Goal: Task Accomplishment & Management: Manage account settings

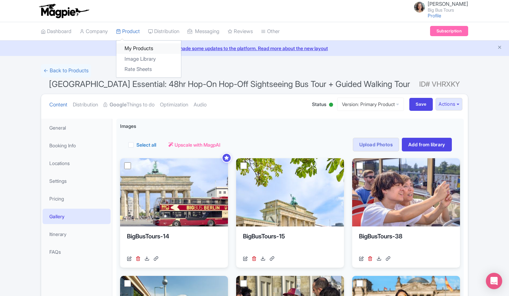
click at [134, 46] on link "My Products" at bounding box center [148, 48] width 65 height 11
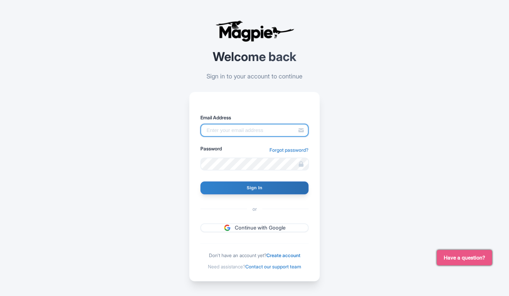
click at [261, 132] on input "Email Address" at bounding box center [255, 130] width 108 height 13
type input "[EMAIL_ADDRESS][DOMAIN_NAME]"
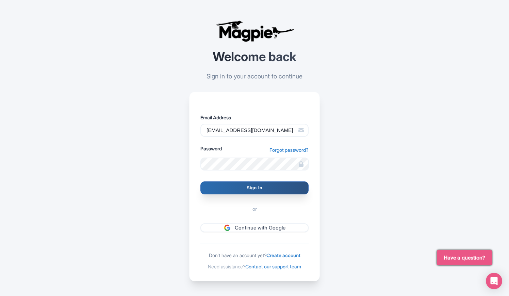
click at [246, 188] on input "Sign In" at bounding box center [255, 187] width 108 height 13
type input "Signing in..."
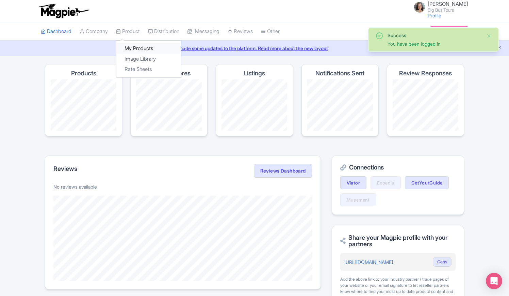
drag, startPoint x: 135, startPoint y: 47, endPoint x: 138, endPoint y: 50, distance: 4.1
click at [135, 47] on link "My Products" at bounding box center [148, 48] width 65 height 11
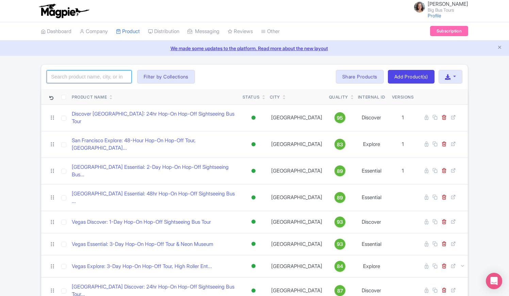
click at [90, 73] on input "search" at bounding box center [89, 76] width 85 height 13
type input "dublin"
click button "Search" at bounding box center [0, 0] width 0 height 0
